Goal: Task Accomplishment & Management: Manage account settings

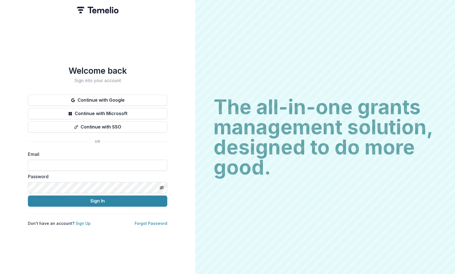
click at [85, 160] on input at bounding box center [97, 165] width 139 height 11
type input "**********"
click at [28, 195] on button "Sign In" at bounding box center [97, 200] width 139 height 11
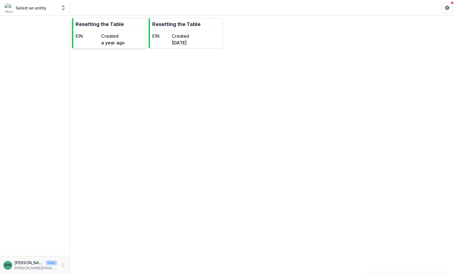
click at [134, 41] on link "Resetting the Table EIN Created a year ago" at bounding box center [109, 33] width 74 height 31
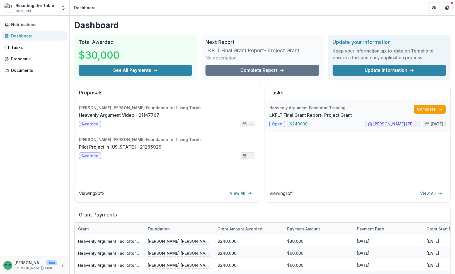
click at [327, 117] on link "LKFLT Final Grant Report- Project Grant" at bounding box center [310, 115] width 83 height 7
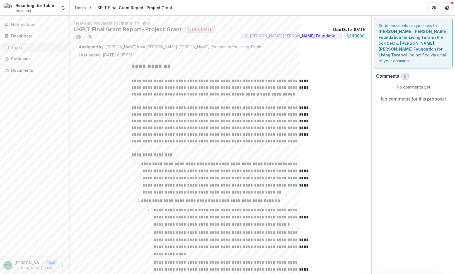
scroll to position [221, 0]
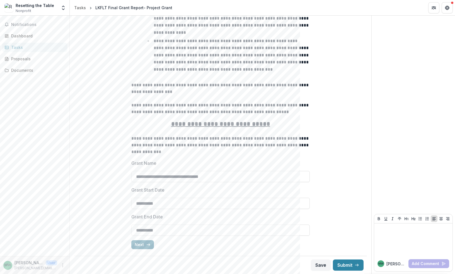
click at [146, 245] on icon "button" at bounding box center [148, 244] width 4 height 4
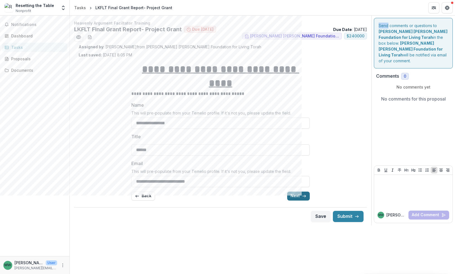
click at [146, 245] on div "**********" at bounding box center [263, 145] width 386 height 258
click at [298, 191] on button "Next" at bounding box center [298, 195] width 23 height 9
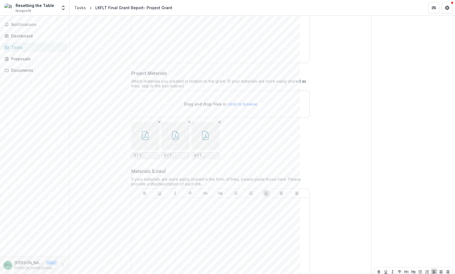
scroll to position [316, 0]
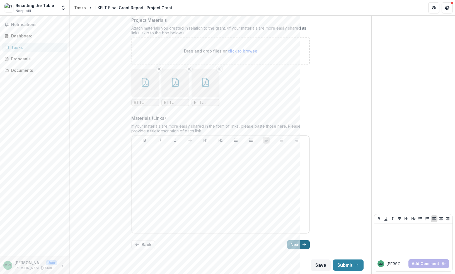
click at [292, 248] on button "Next" at bounding box center [298, 244] width 23 height 9
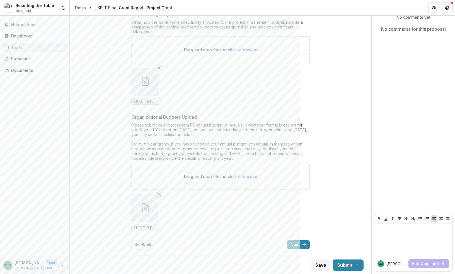
click at [158, 195] on icon "Remove File" at bounding box center [159, 194] width 4 height 4
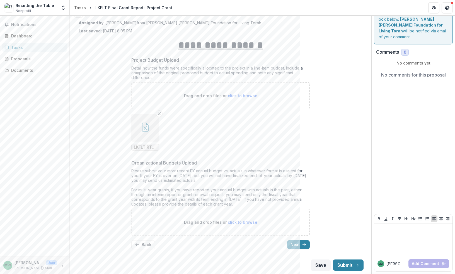
scroll to position [24, 0]
click at [228, 224] on span "click to browse" at bounding box center [243, 222] width 30 height 5
type input "**********"
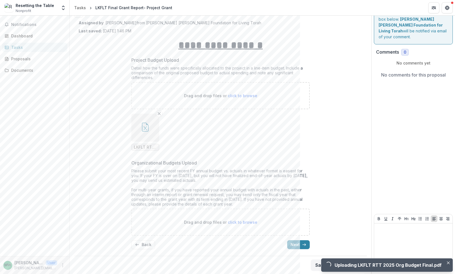
scroll to position [70, 0]
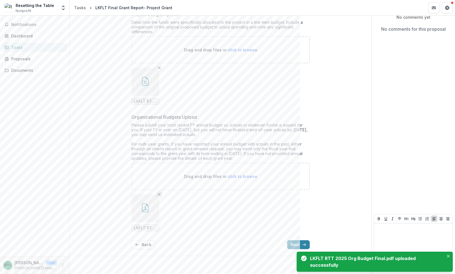
click at [157, 194] on icon "Remove File" at bounding box center [159, 194] width 4 height 4
click at [158, 69] on line "Remove File" at bounding box center [159, 68] width 3 height 3
click at [450, 257] on button "Close" at bounding box center [448, 255] width 7 height 7
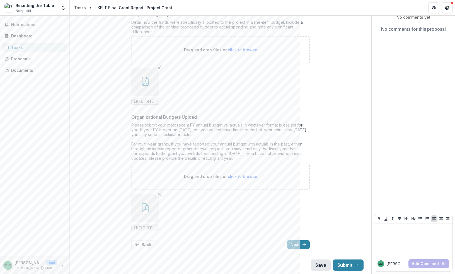
click at [319, 263] on button "Save" at bounding box center [321, 264] width 20 height 11
